Goal: Task Accomplishment & Management: Manage account settings

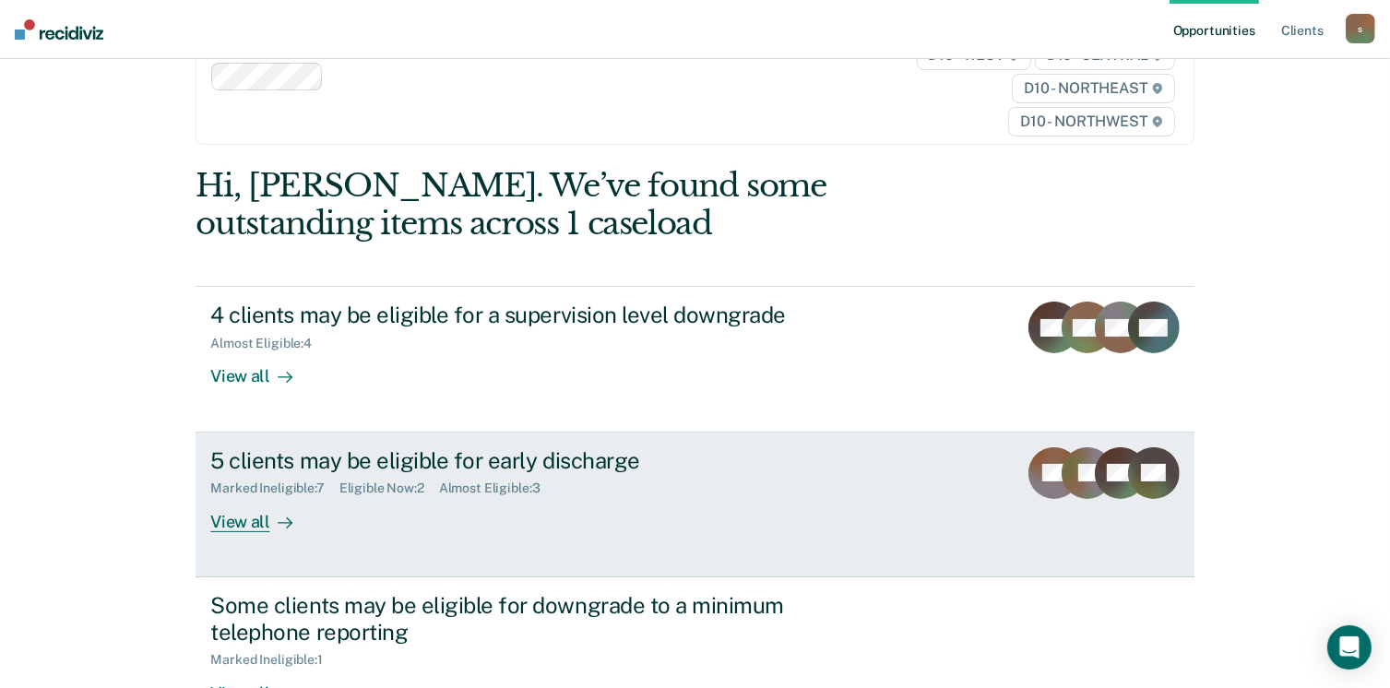
scroll to position [184, 0]
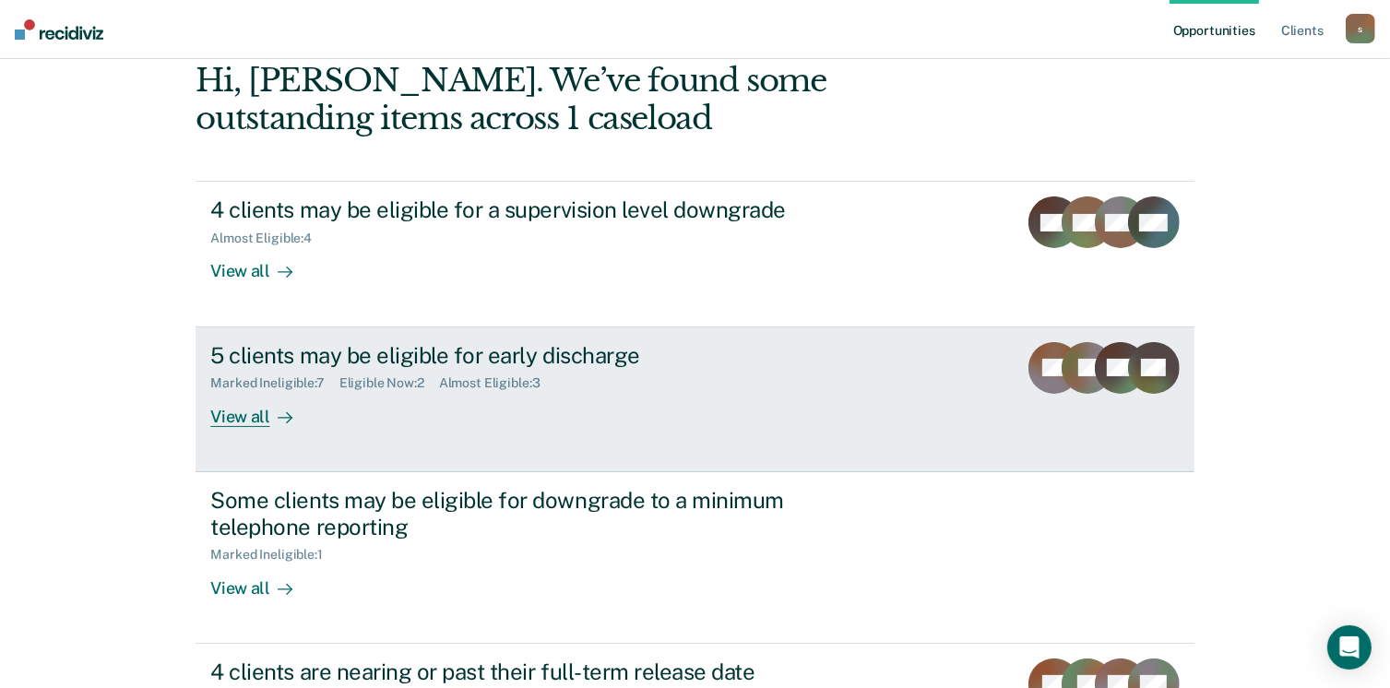
click at [243, 421] on div "View all" at bounding box center [261, 409] width 103 height 36
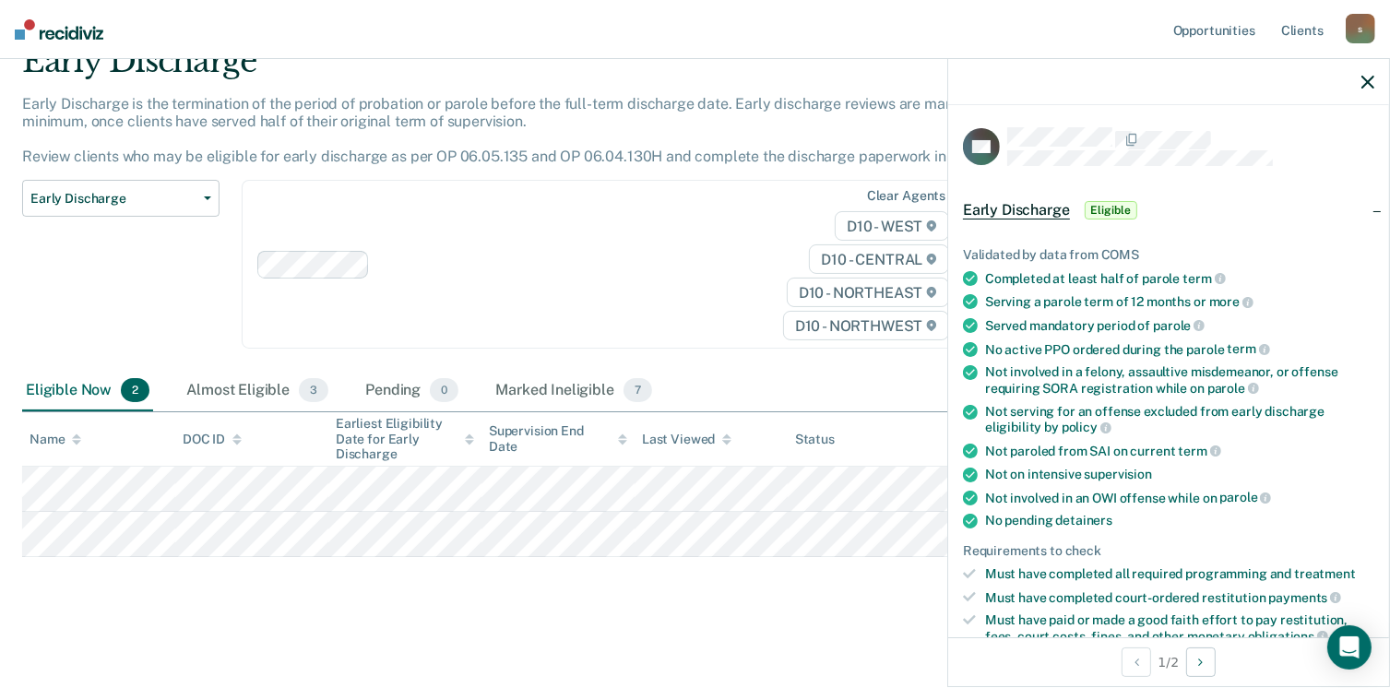
scroll to position [369, 0]
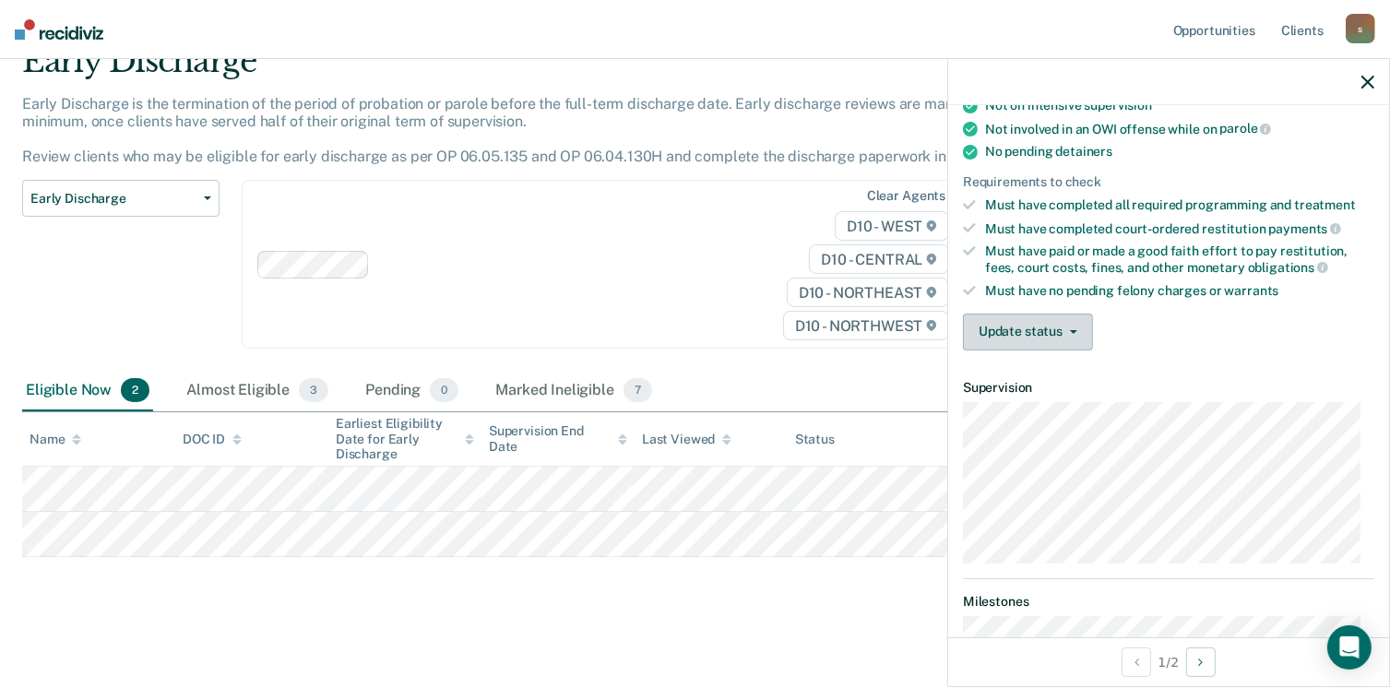
click at [1051, 326] on button "Update status" at bounding box center [1028, 332] width 130 height 37
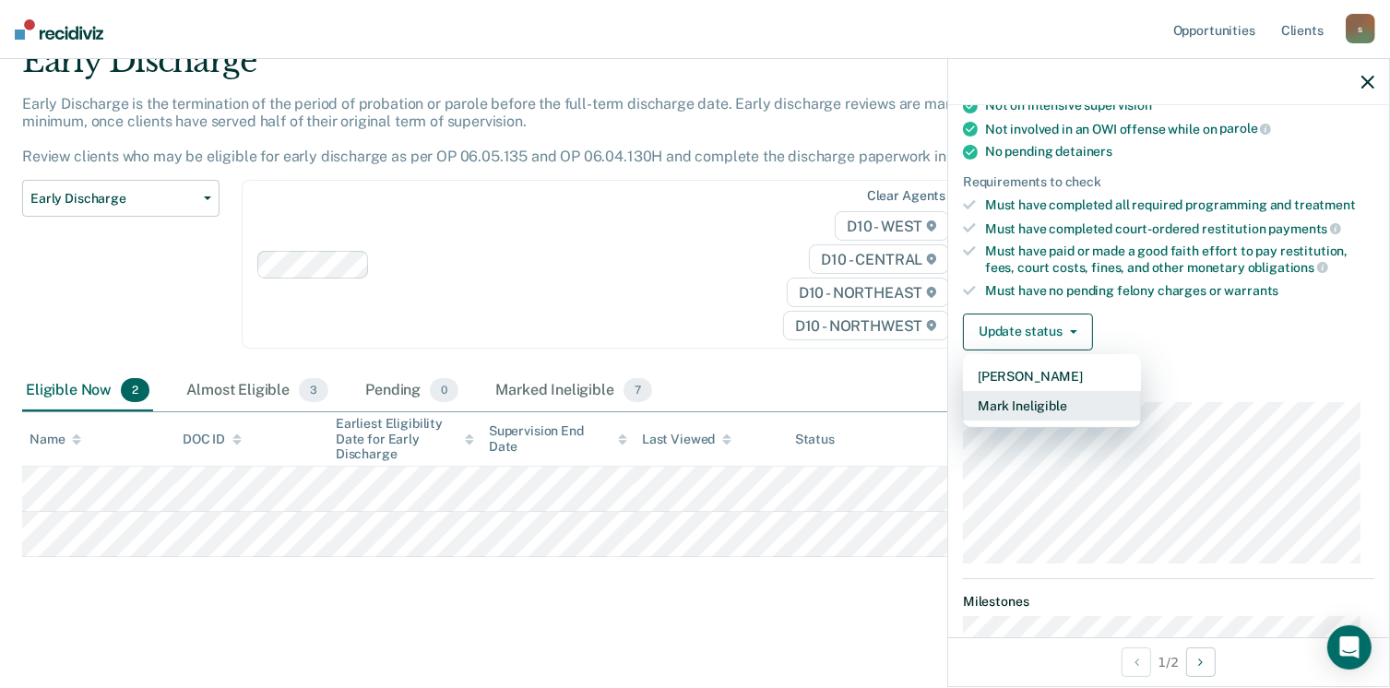
click at [1051, 395] on button "Mark Ineligible" at bounding box center [1052, 406] width 178 height 30
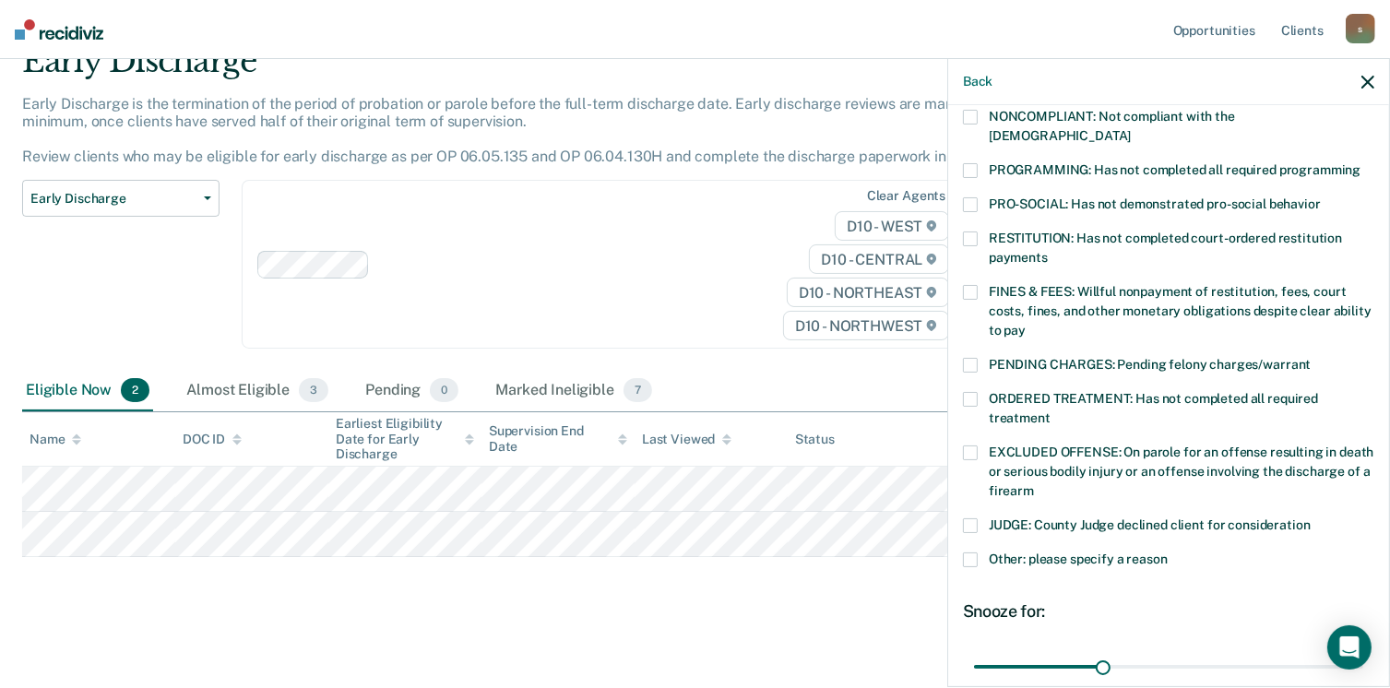
click at [968, 285] on span at bounding box center [970, 292] width 15 height 15
click at [1025, 324] on input "FINES & FEES: Willful nonpayment of restitution, fees, court costs, fines, and …" at bounding box center [1025, 324] width 0 height 0
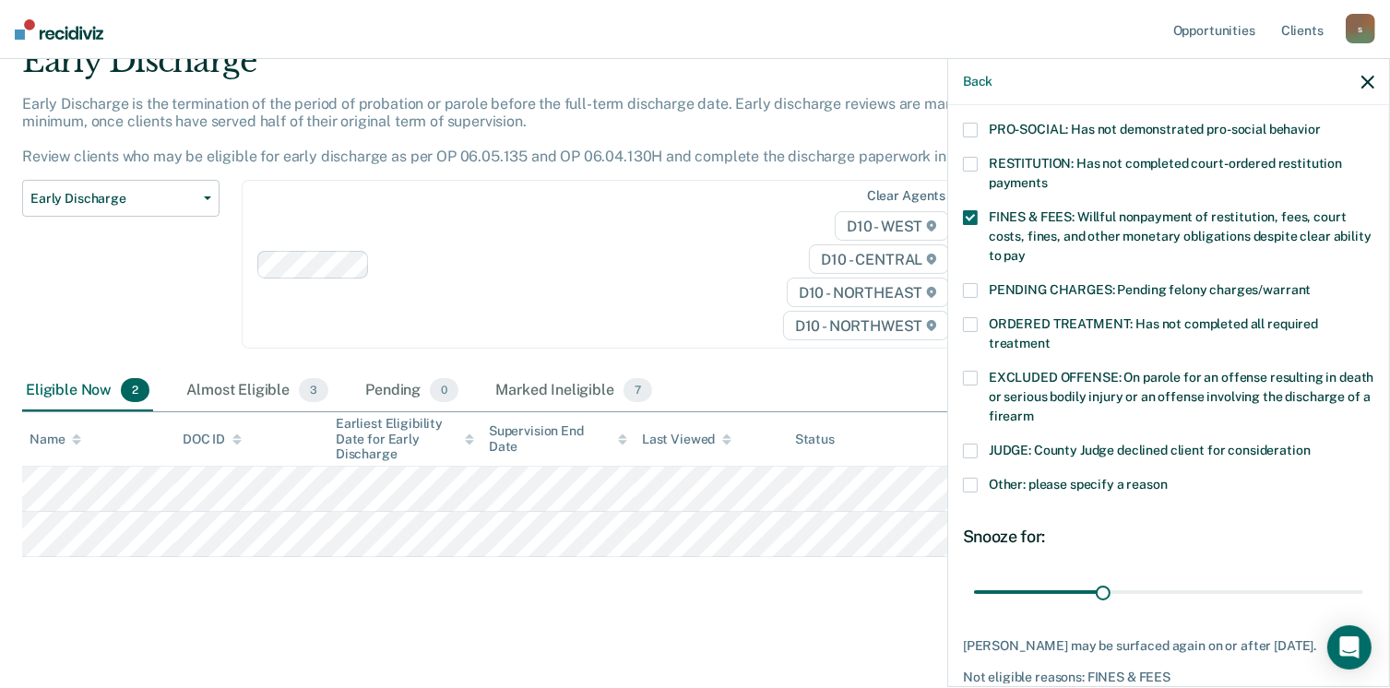
scroll to position [508, 0]
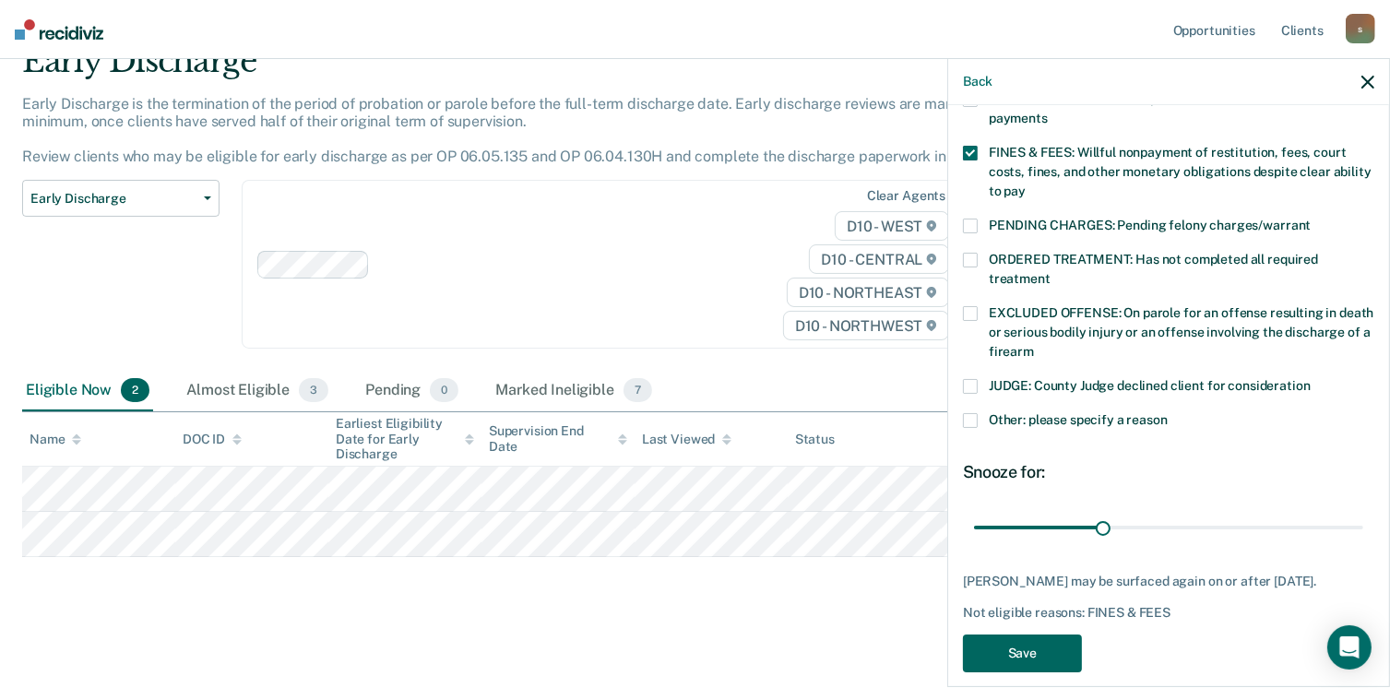
click at [1034, 634] on button "Save" at bounding box center [1022, 653] width 119 height 38
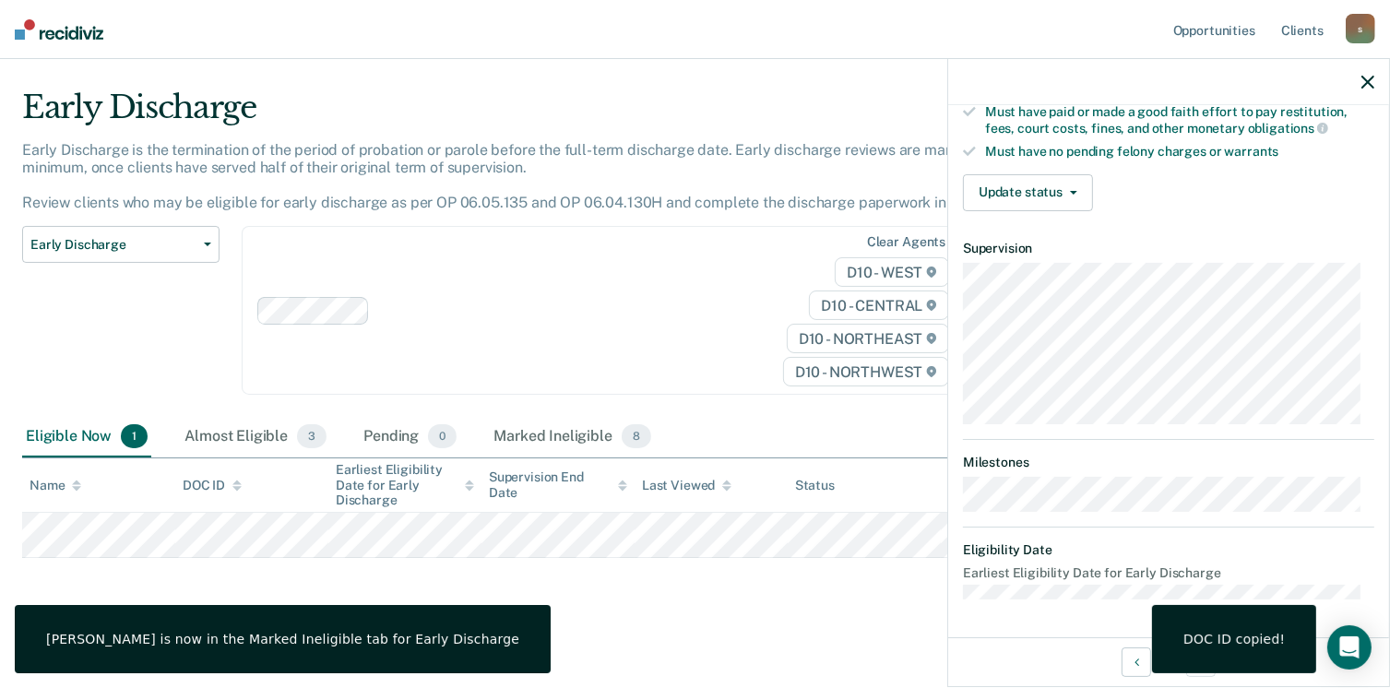
scroll to position [498, 0]
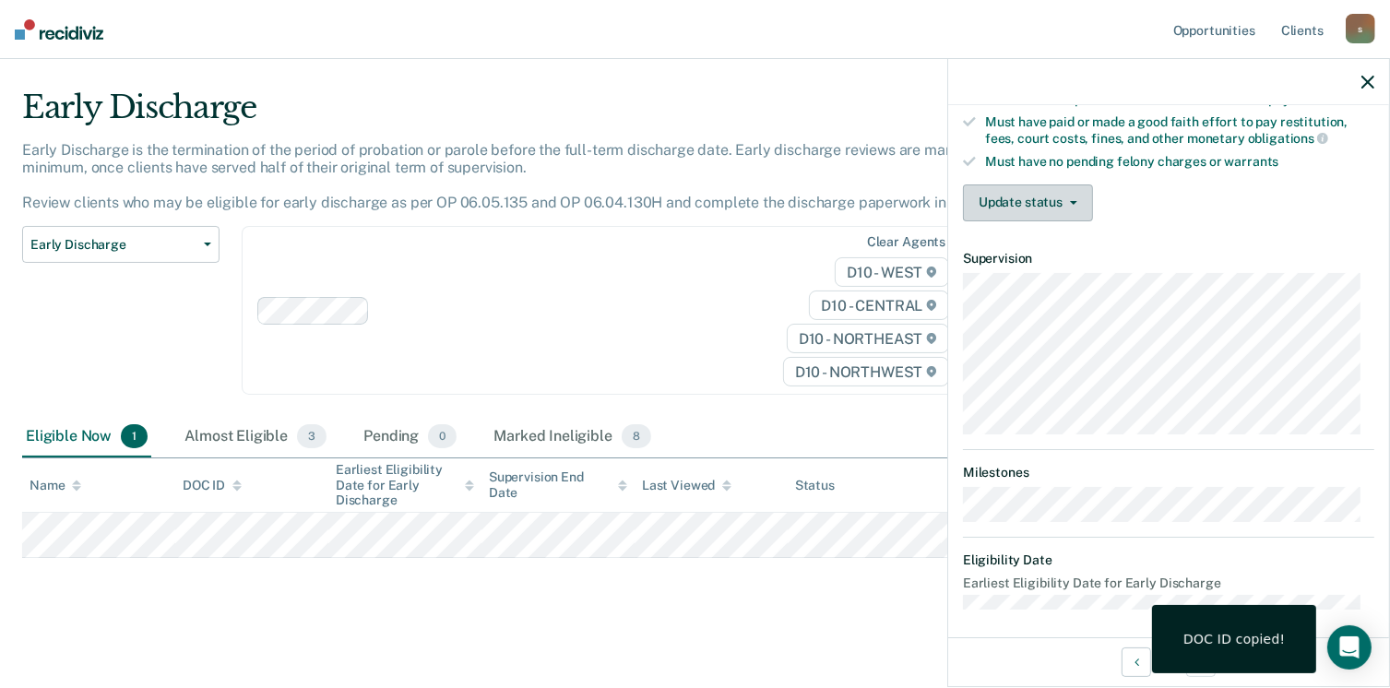
click at [1024, 195] on button "Update status" at bounding box center [1028, 202] width 130 height 37
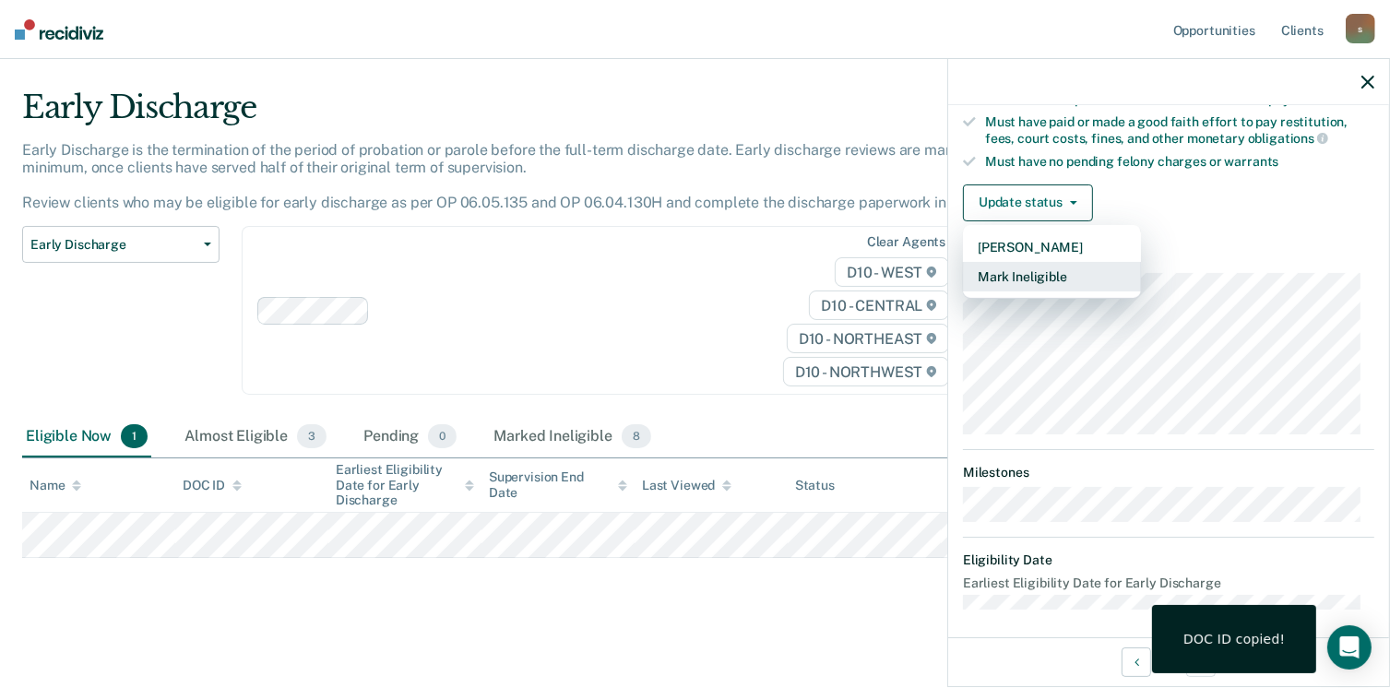
click at [1048, 264] on button "Mark Ineligible" at bounding box center [1052, 277] width 178 height 30
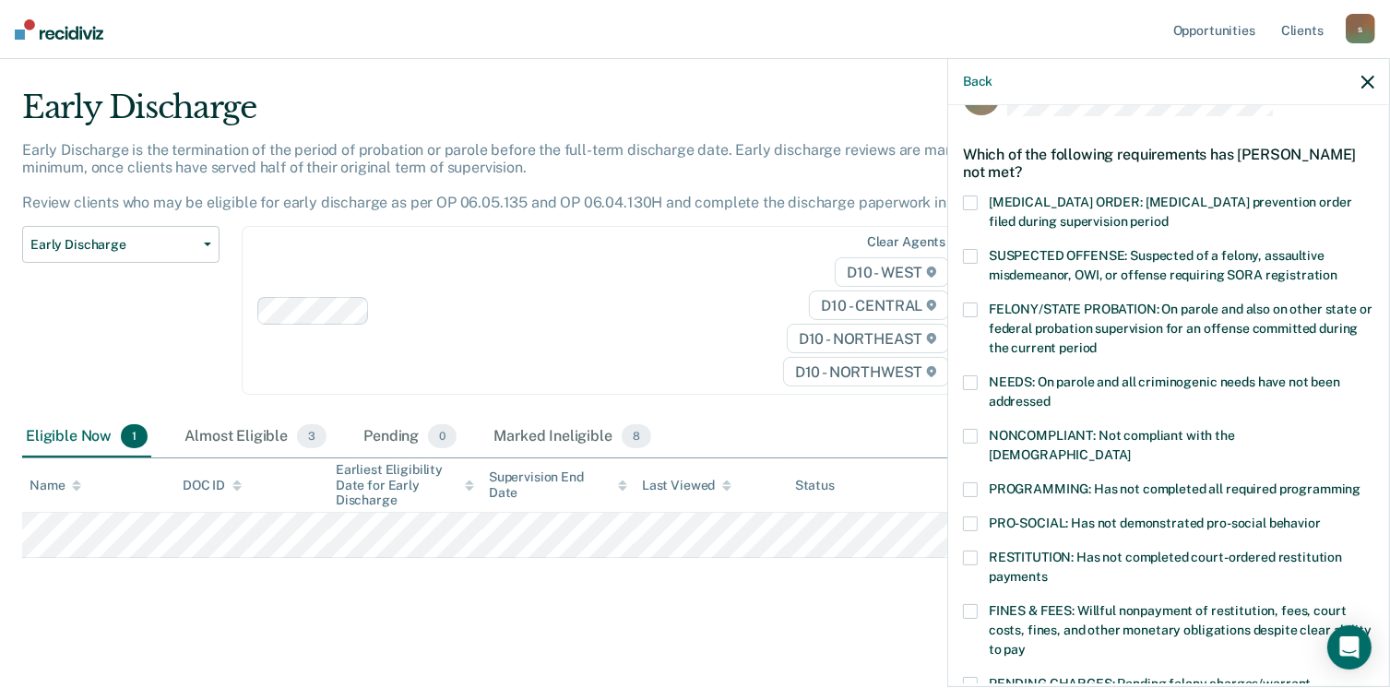
scroll to position [92, 0]
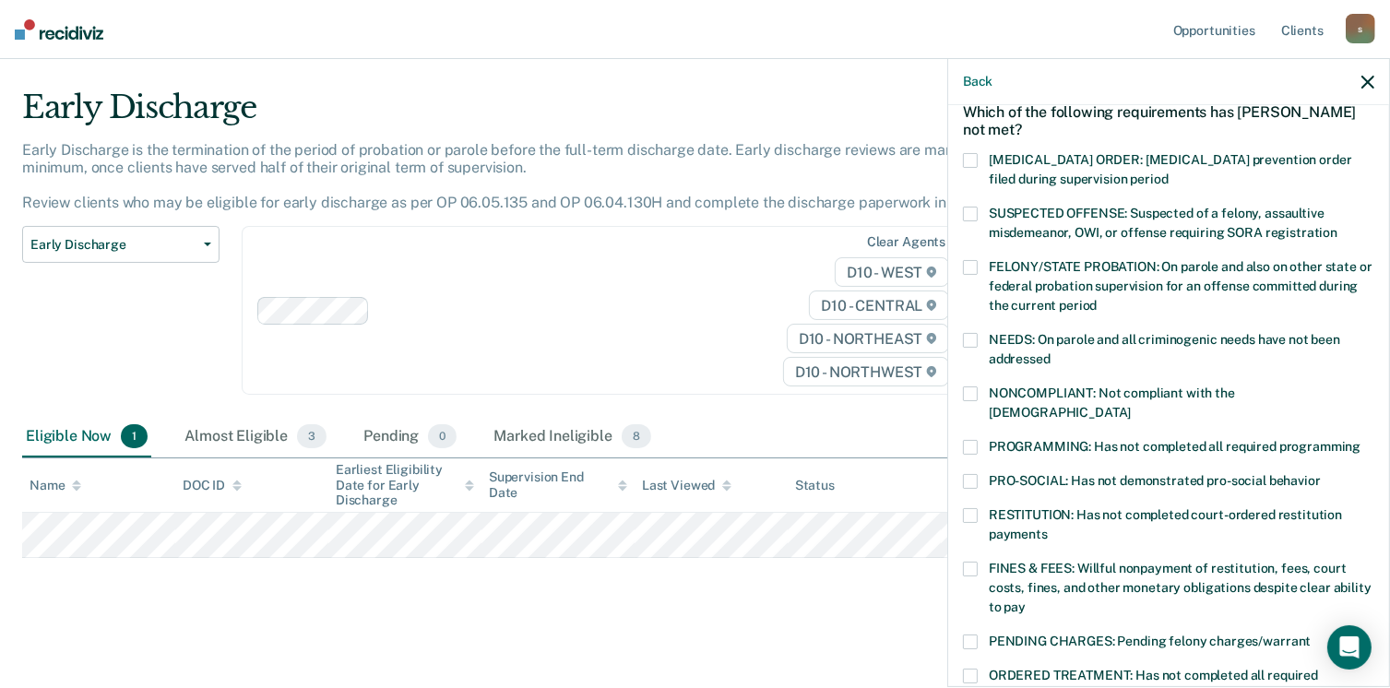
click at [972, 562] on span at bounding box center [970, 569] width 15 height 15
click at [1025, 600] on input "FINES & FEES: Willful nonpayment of restitution, fees, court costs, fines, and …" at bounding box center [1025, 600] width 0 height 0
click at [970, 391] on span at bounding box center [970, 393] width 15 height 15
click at [1131, 406] on input "NONCOMPLIANT: Not compliant with the [DEMOGRAPHIC_DATA]" at bounding box center [1131, 406] width 0 height 0
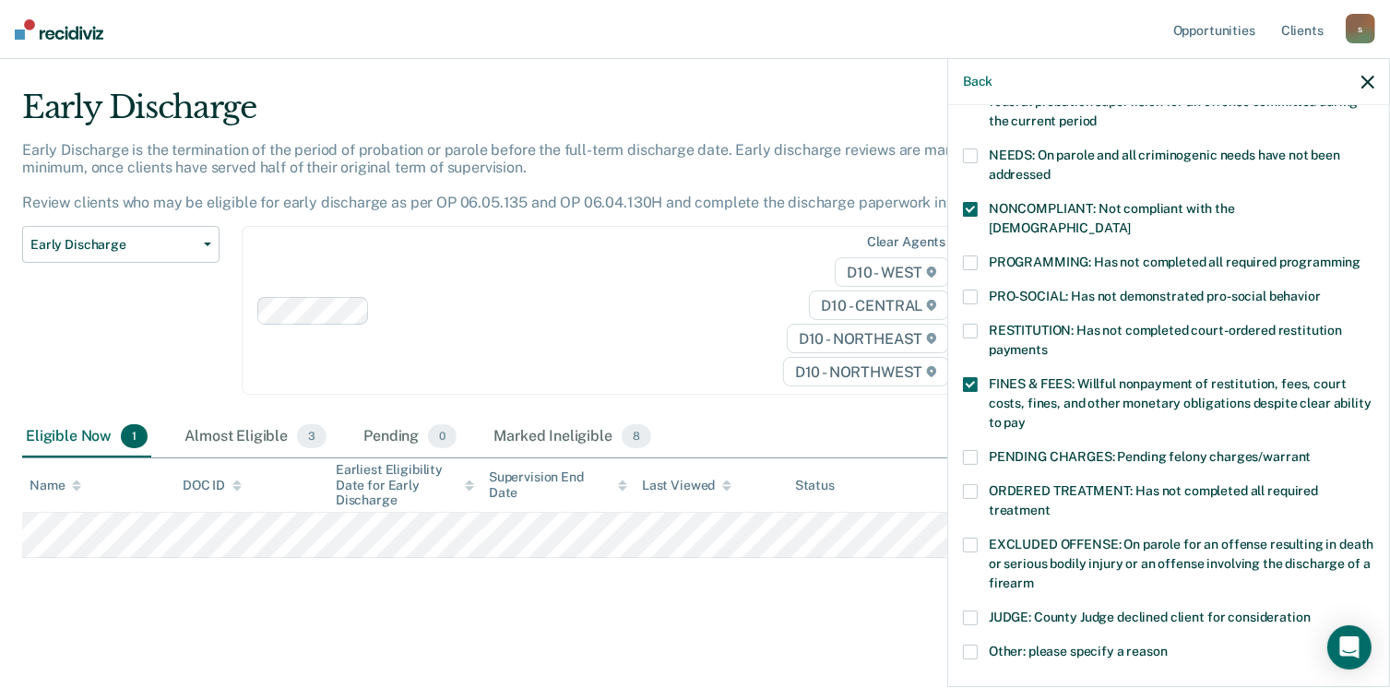
scroll to position [369, 0]
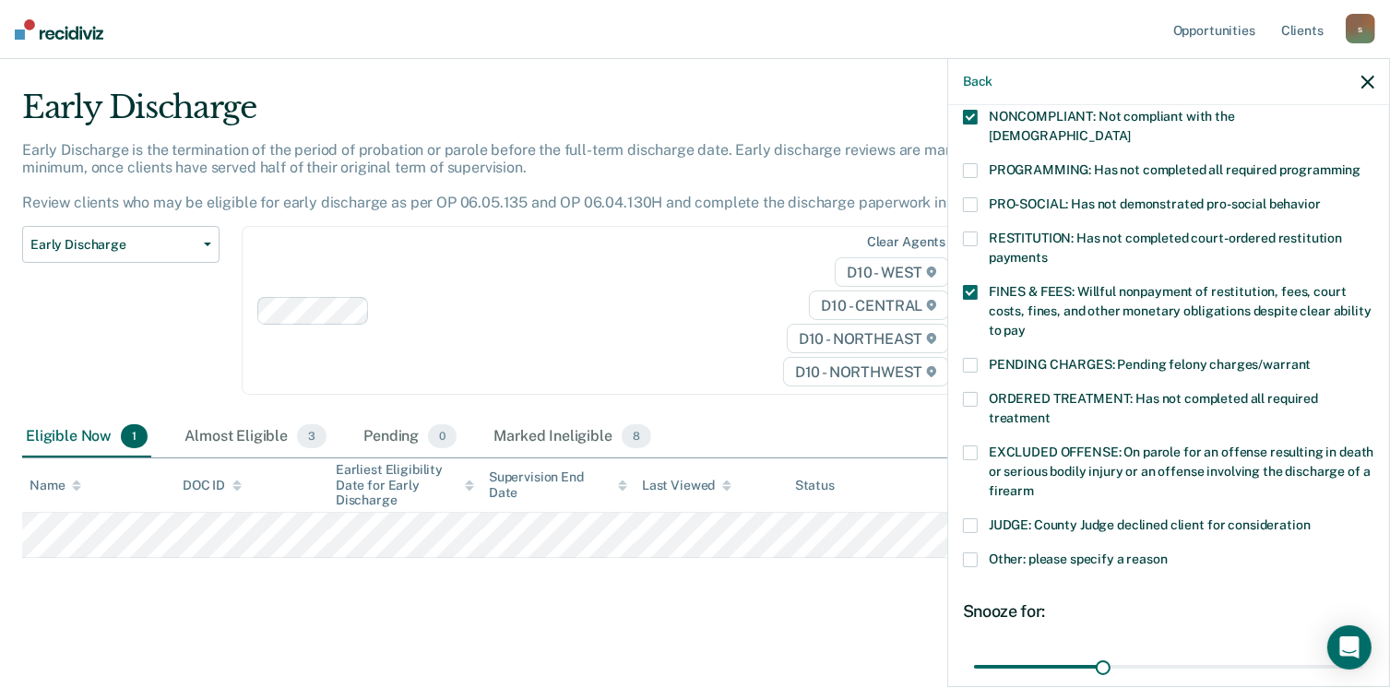
click at [973, 392] on span at bounding box center [970, 399] width 15 height 15
click at [1050, 411] on input "ORDERED TREATMENT: Has not completed all required treatment" at bounding box center [1050, 411] width 0 height 0
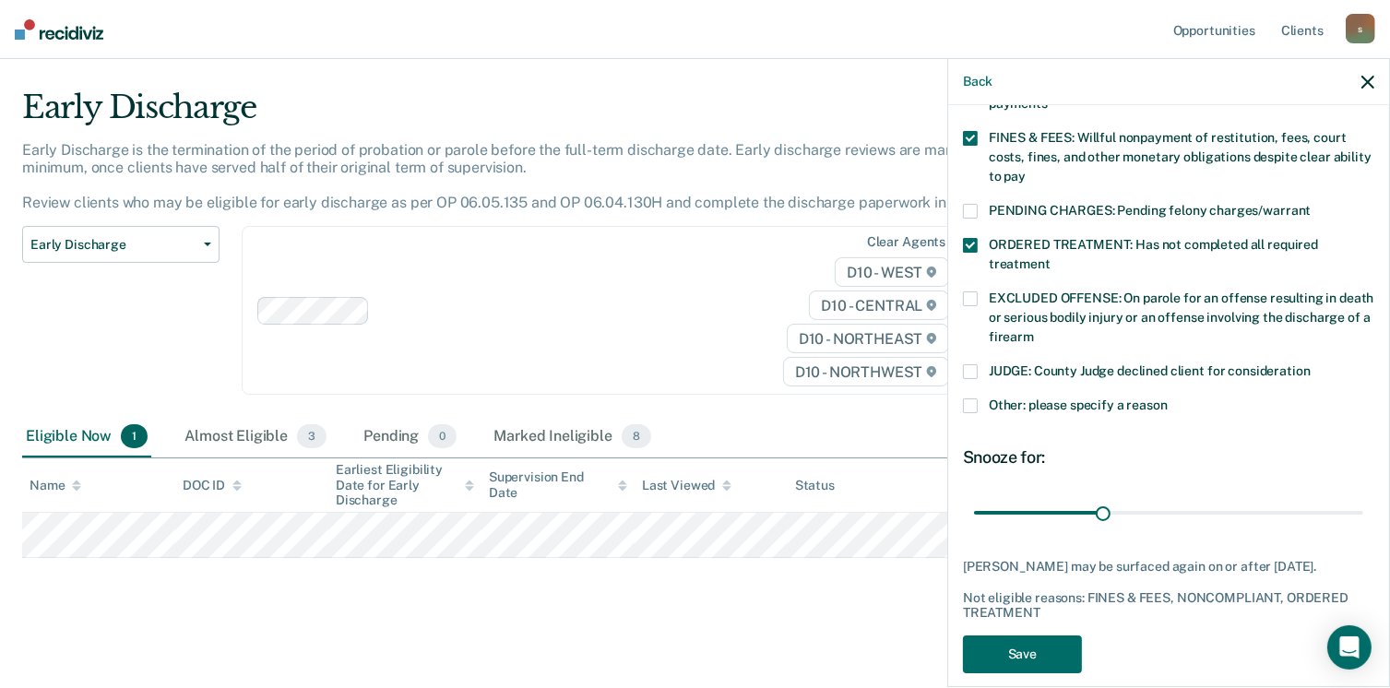
scroll to position [524, 0]
click at [1039, 634] on button "Save" at bounding box center [1022, 653] width 119 height 38
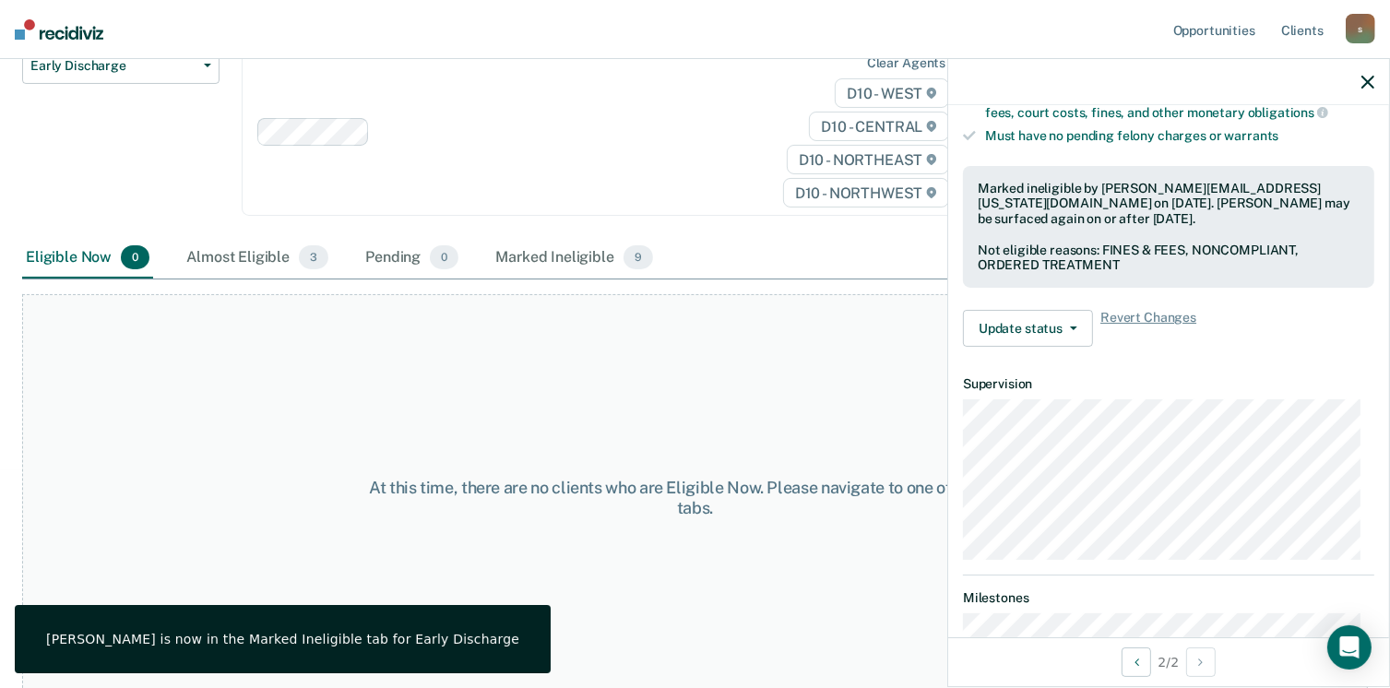
scroll to position [223, 0]
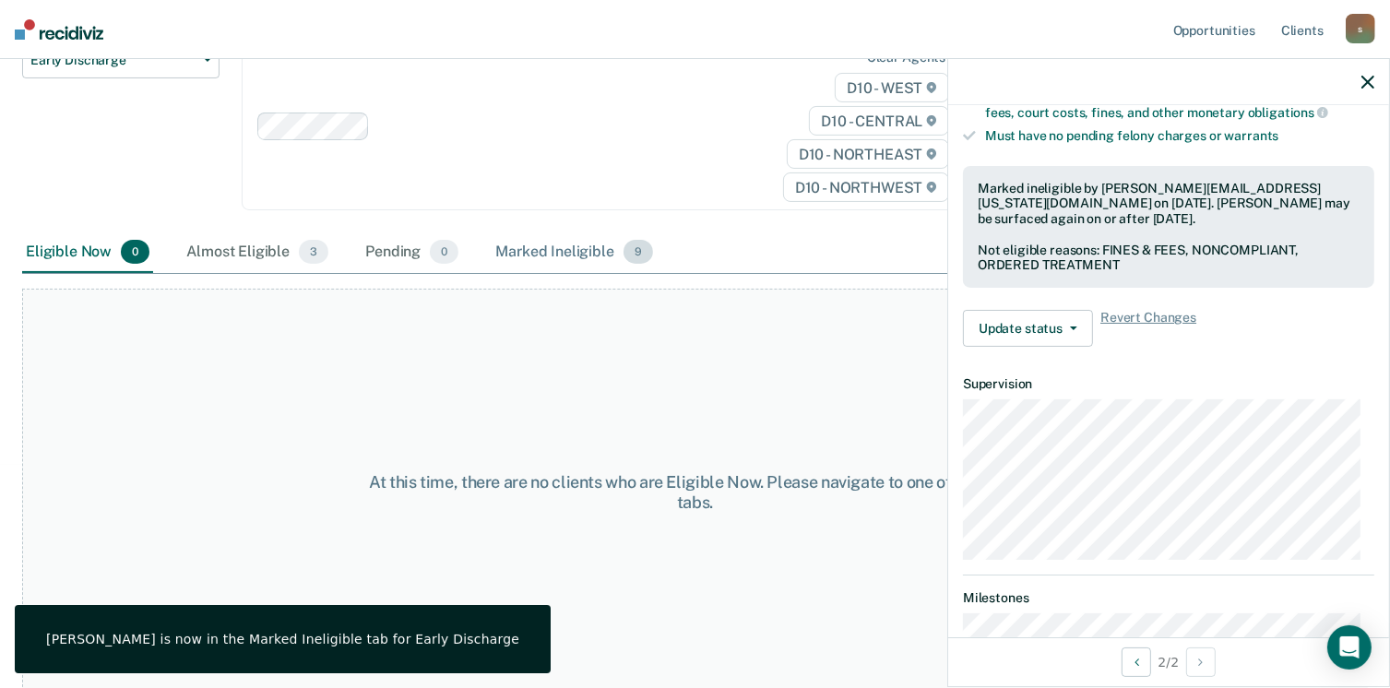
click at [561, 256] on div "Marked Ineligible 9" at bounding box center [573, 252] width 165 height 41
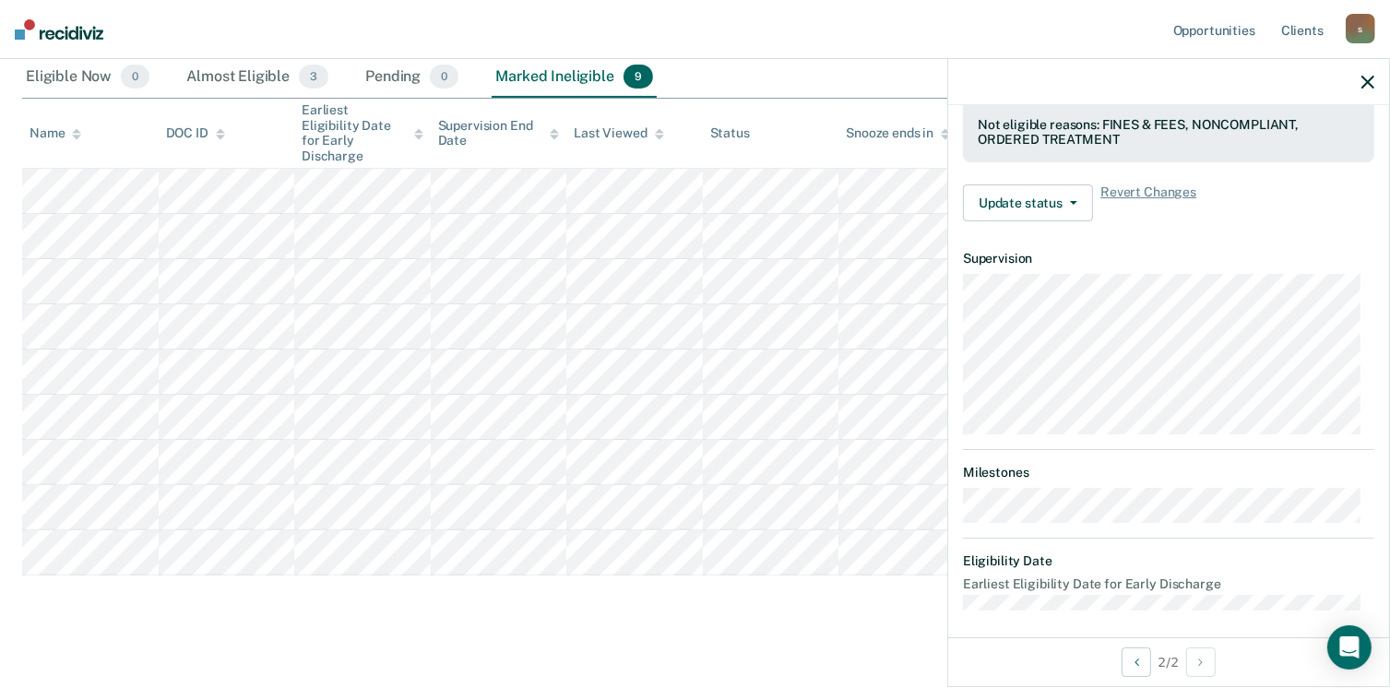
scroll to position [400, 0]
click at [1062, 199] on button "Update status" at bounding box center [1028, 202] width 130 height 37
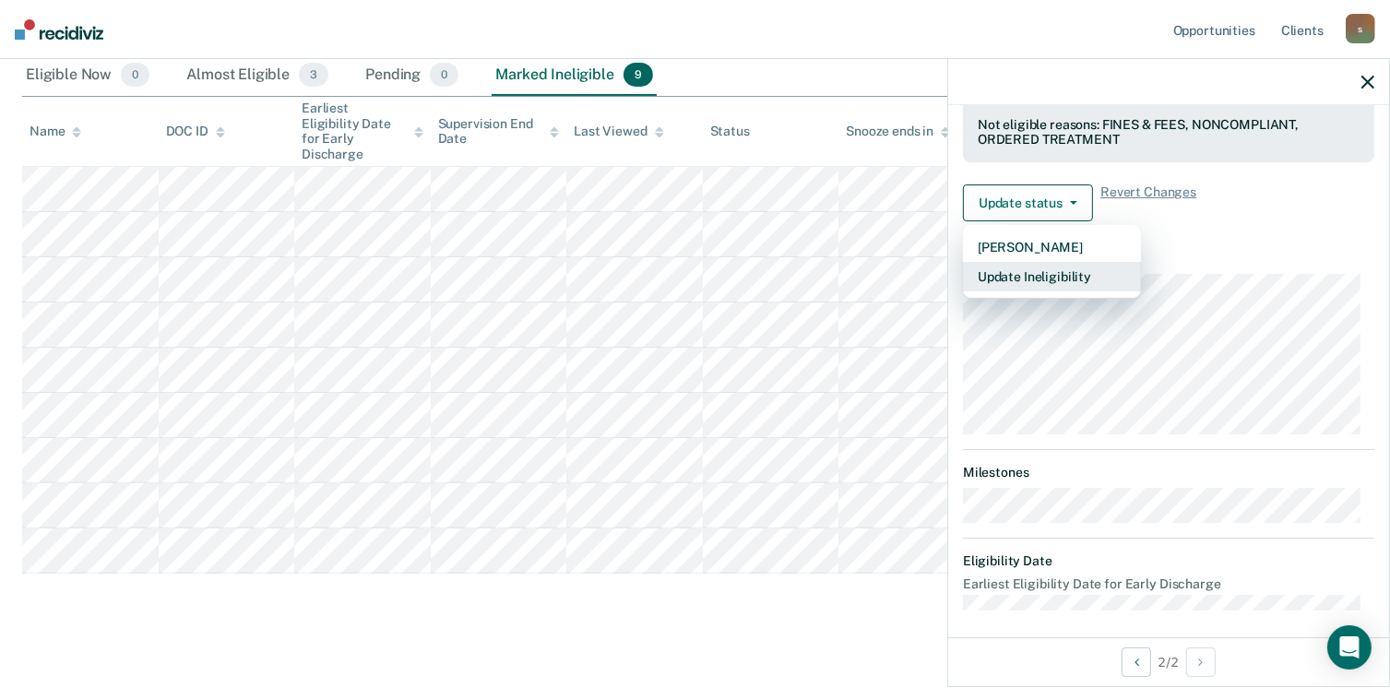
click at [1072, 273] on button "Update Ineligibility" at bounding box center [1052, 277] width 178 height 30
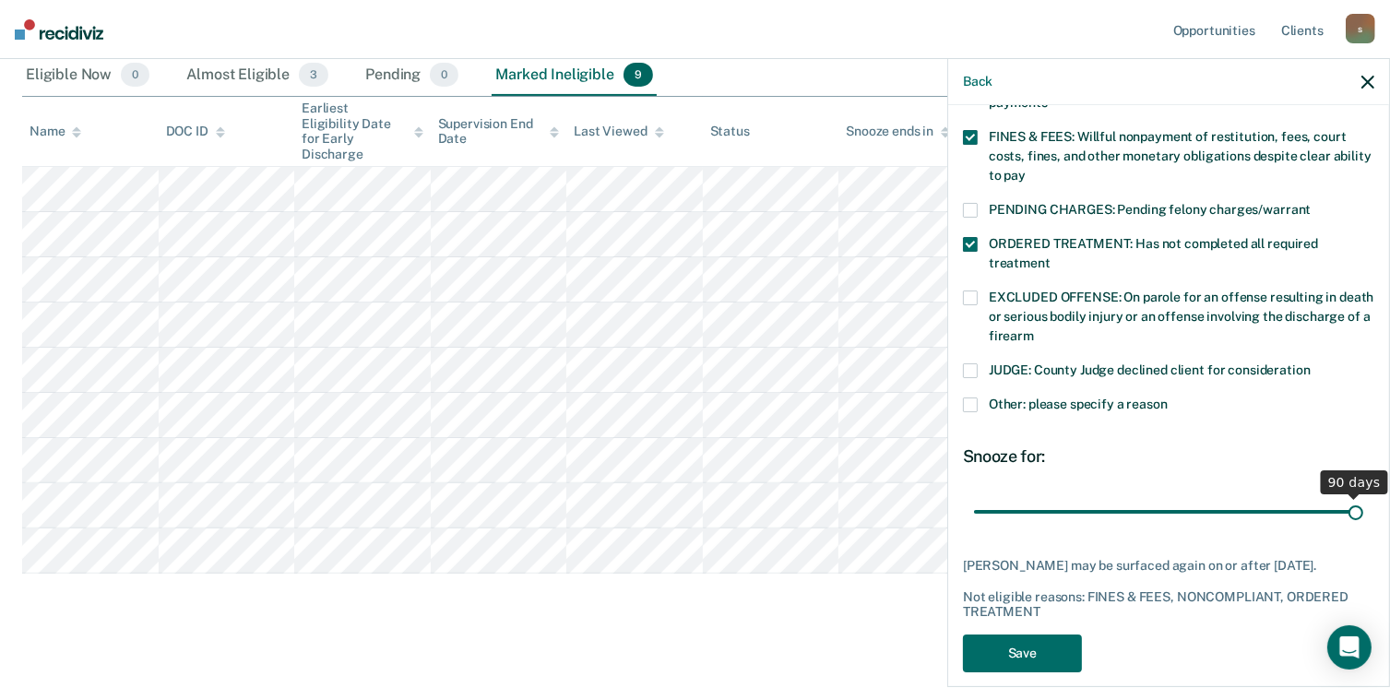
drag, startPoint x: 1099, startPoint y: 493, endPoint x: 1409, endPoint y: 506, distance: 310.1
type input "90"
click at [1363, 506] on input "range" at bounding box center [1168, 512] width 389 height 32
click at [1030, 646] on button "Save" at bounding box center [1022, 653] width 119 height 38
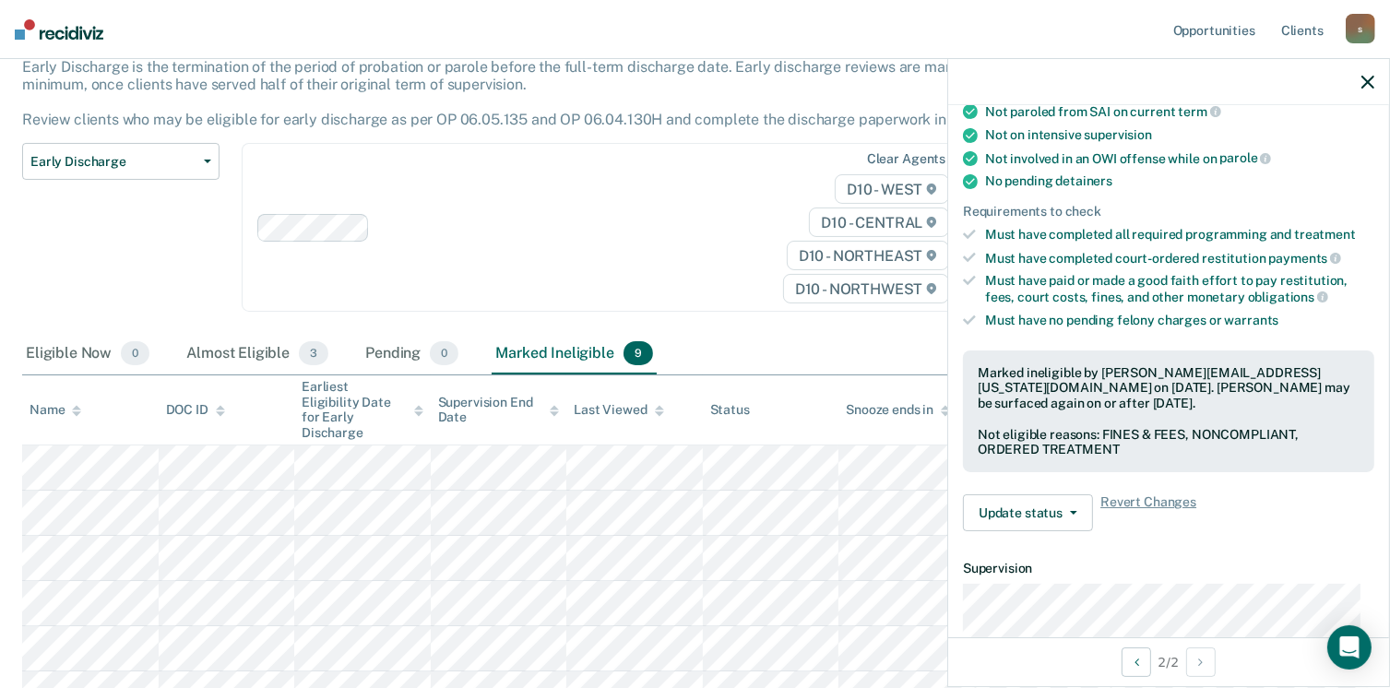
scroll to position [0, 0]
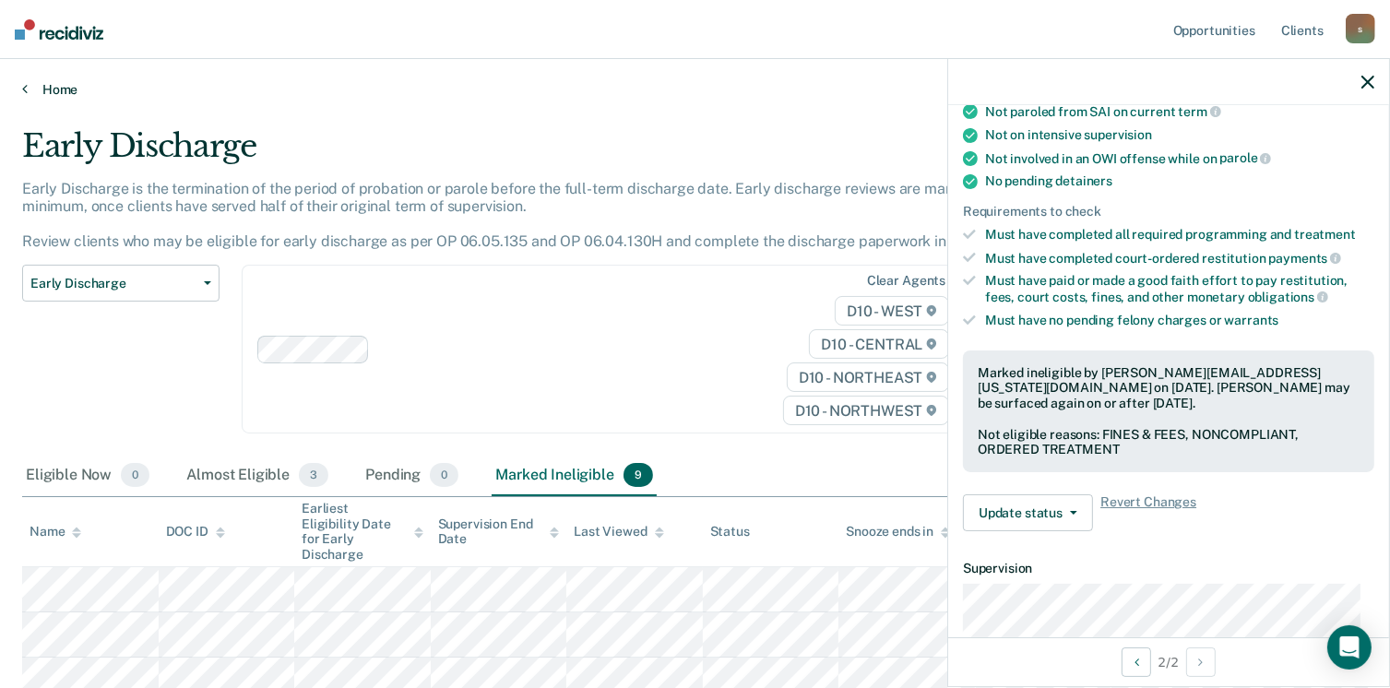
click at [63, 85] on link "Home" at bounding box center [694, 89] width 1345 height 17
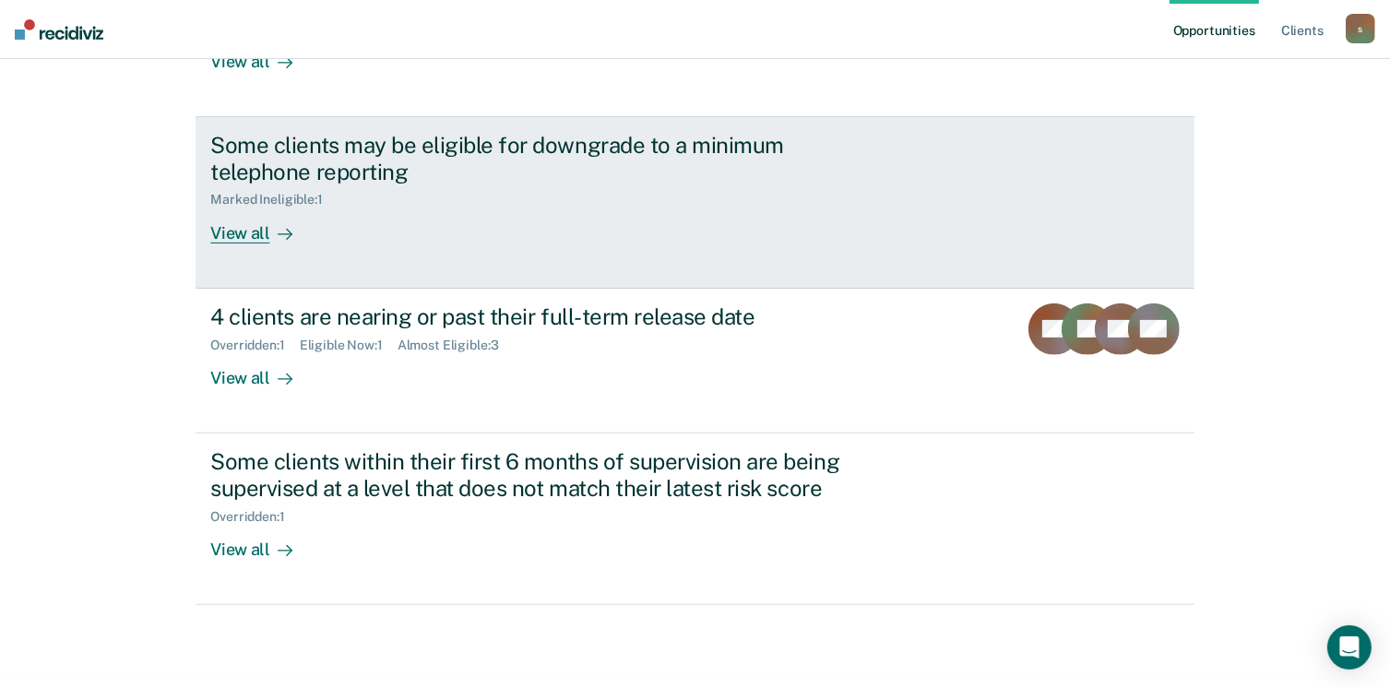
scroll to position [553, 0]
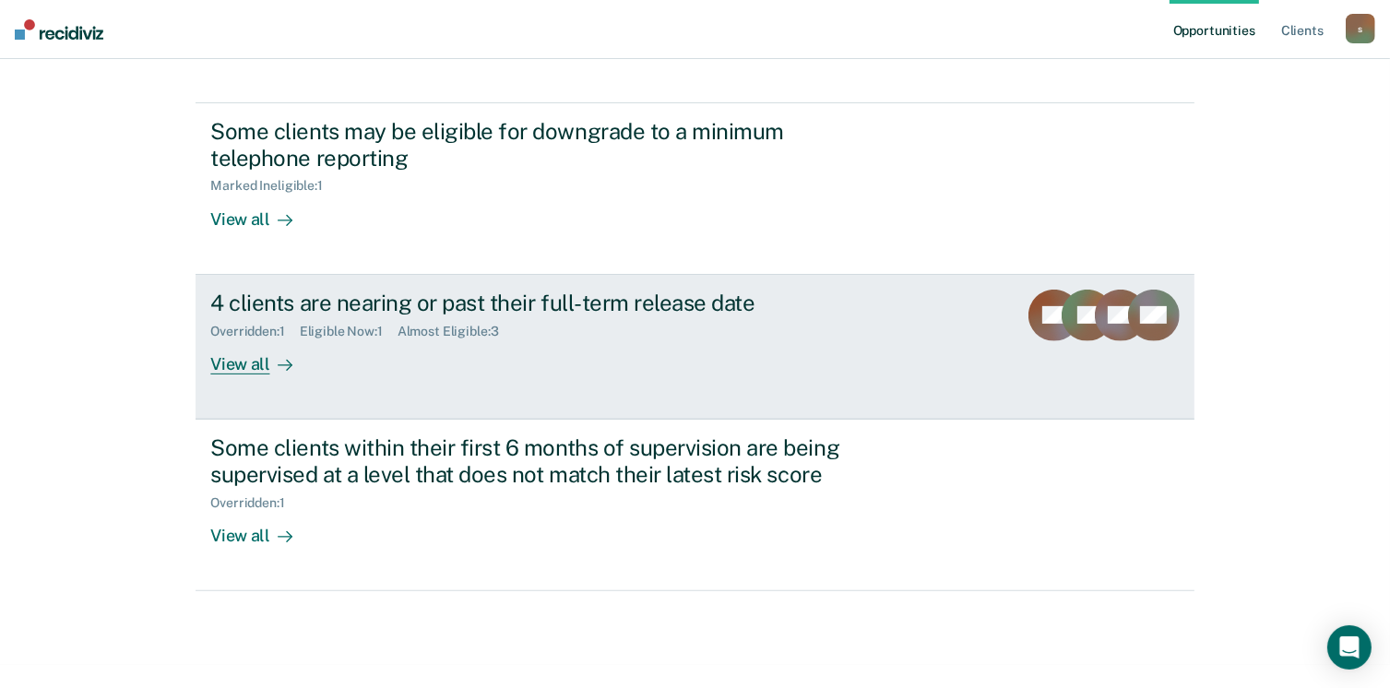
click at [233, 361] on div "View all" at bounding box center [261, 356] width 103 height 36
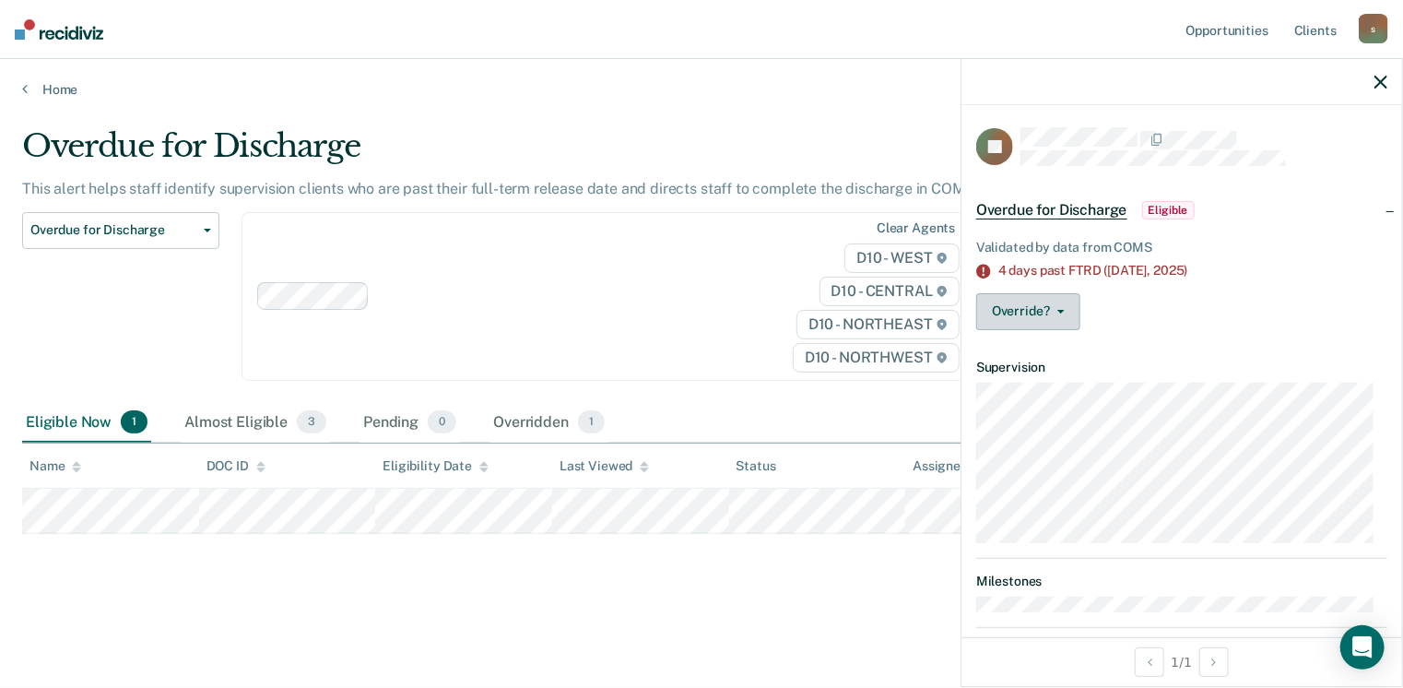
click at [1053, 311] on span "button" at bounding box center [1057, 312] width 15 height 4
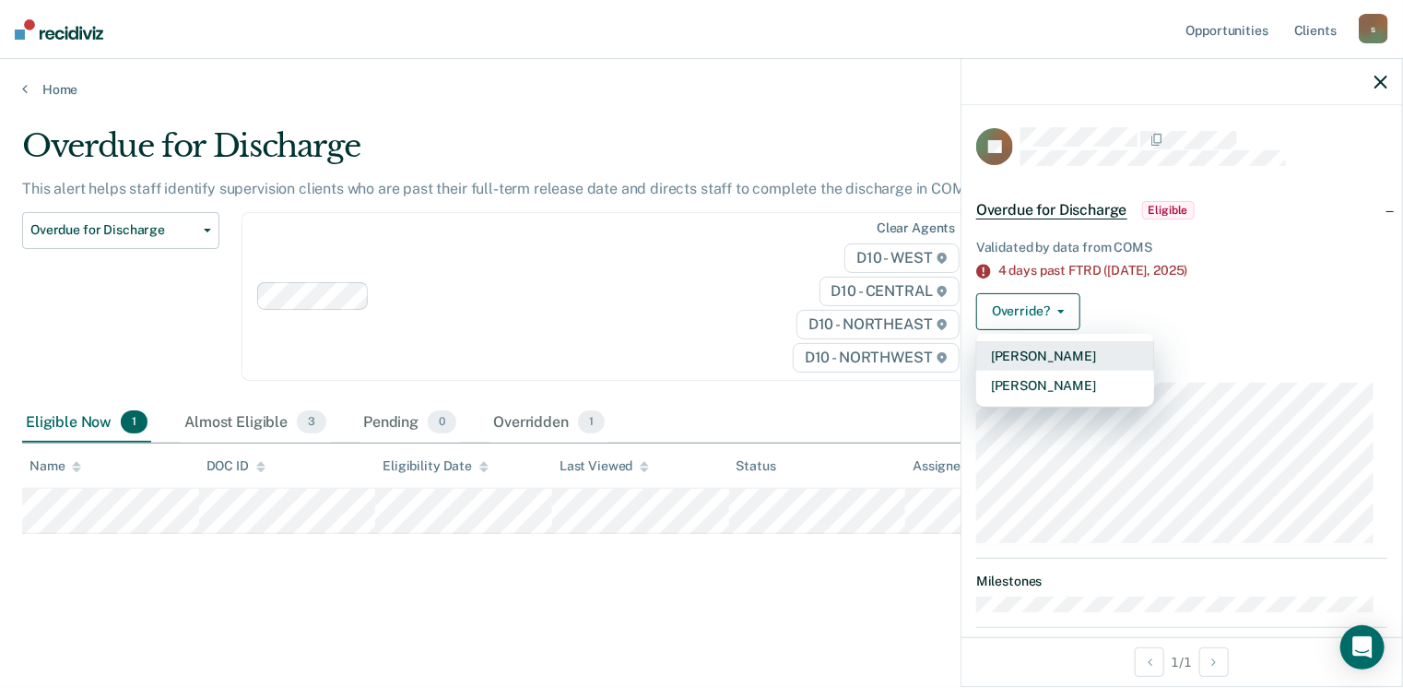
click at [1056, 349] on button "[PERSON_NAME]" at bounding box center [1066, 356] width 178 height 30
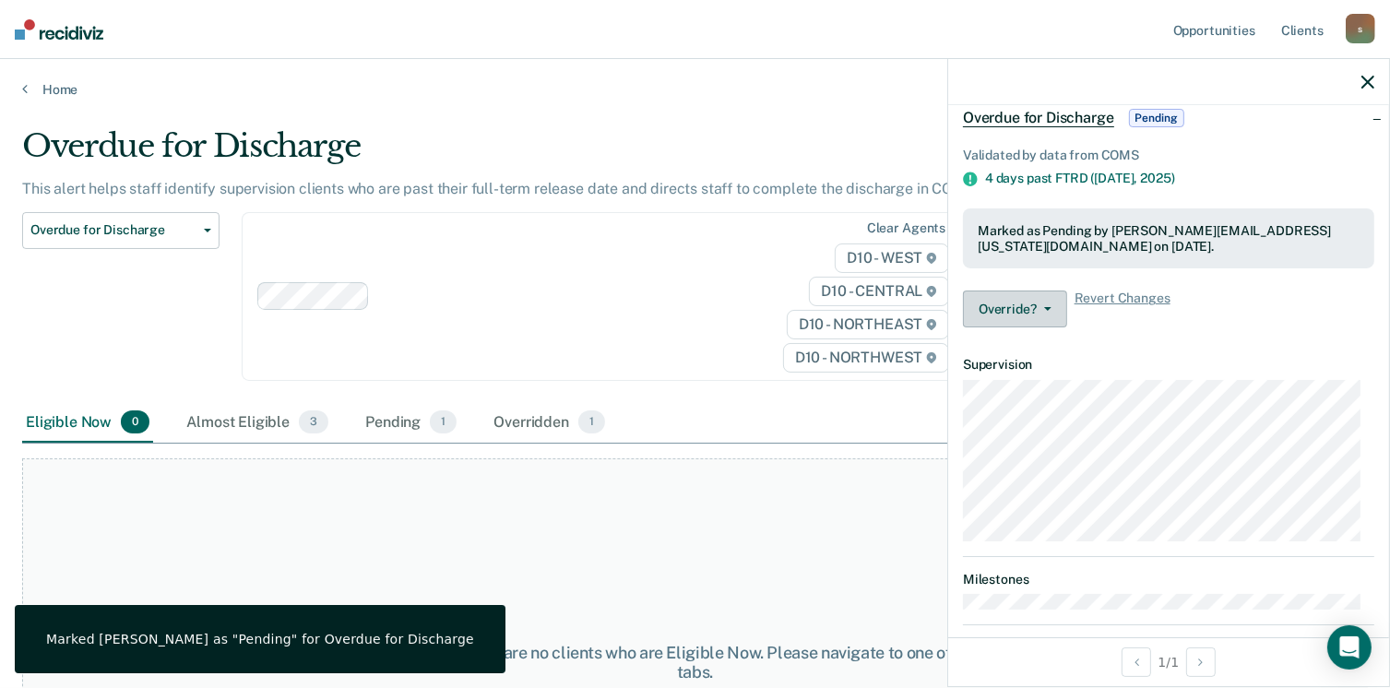
scroll to position [113, 0]
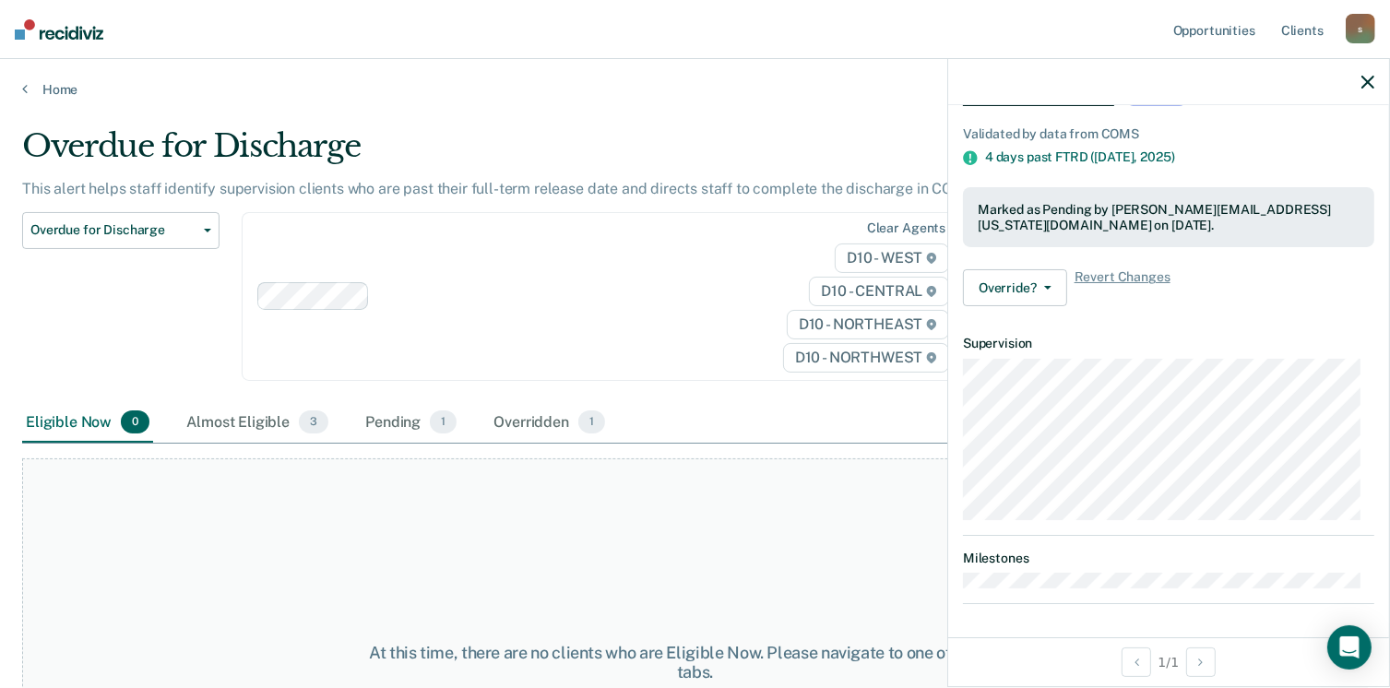
click at [1364, 77] on icon "button" at bounding box center [1367, 82] width 13 height 13
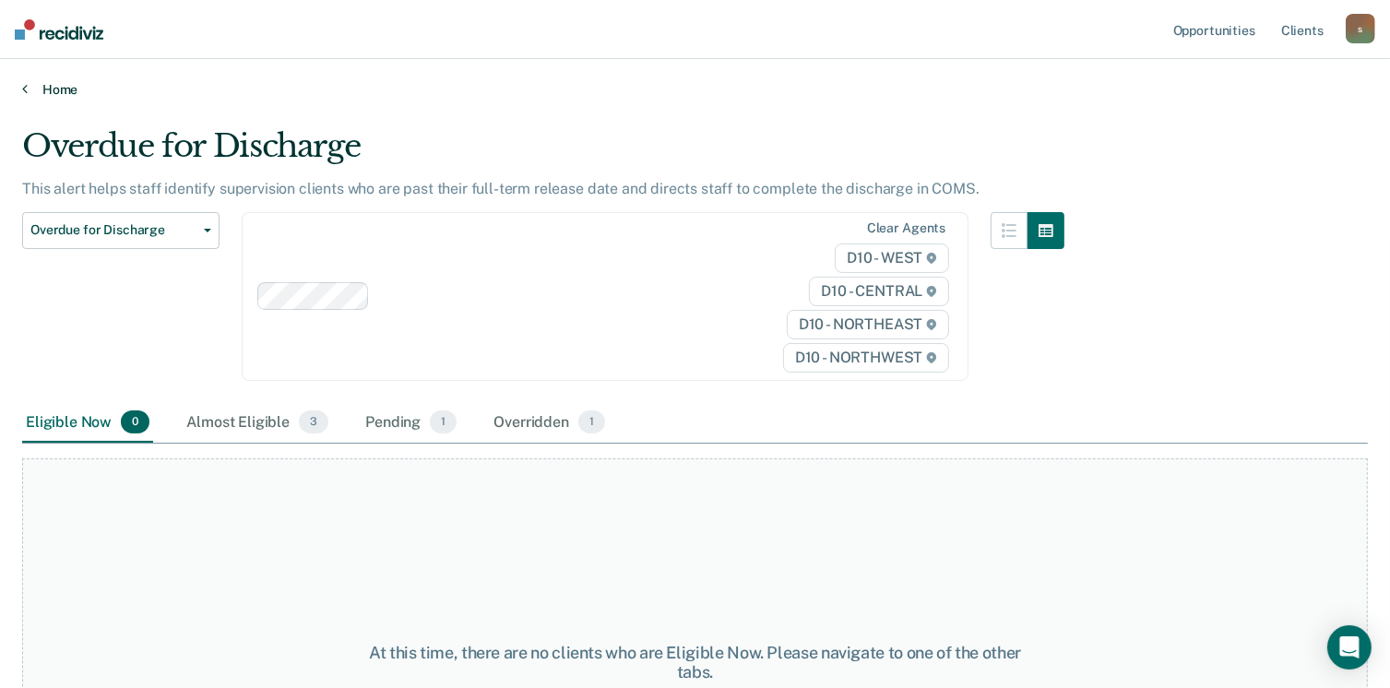
click at [55, 83] on link "Home" at bounding box center [694, 89] width 1345 height 17
